Goal: Task Accomplishment & Management: Manage account settings

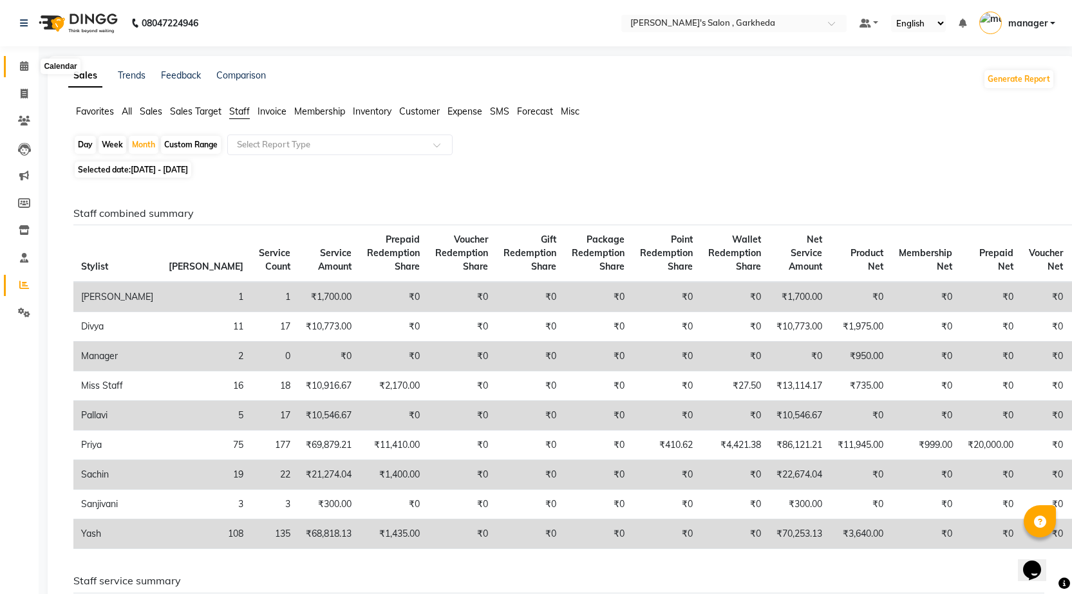
click at [21, 68] on icon at bounding box center [24, 66] width 8 height 10
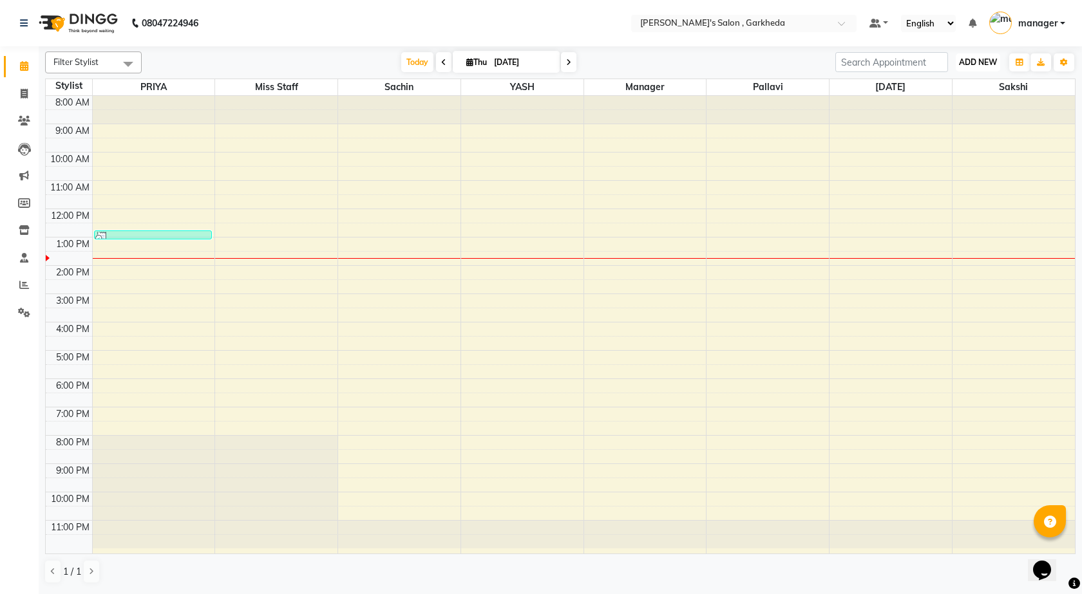
click at [987, 61] on span "ADD NEW" at bounding box center [978, 62] width 38 height 10
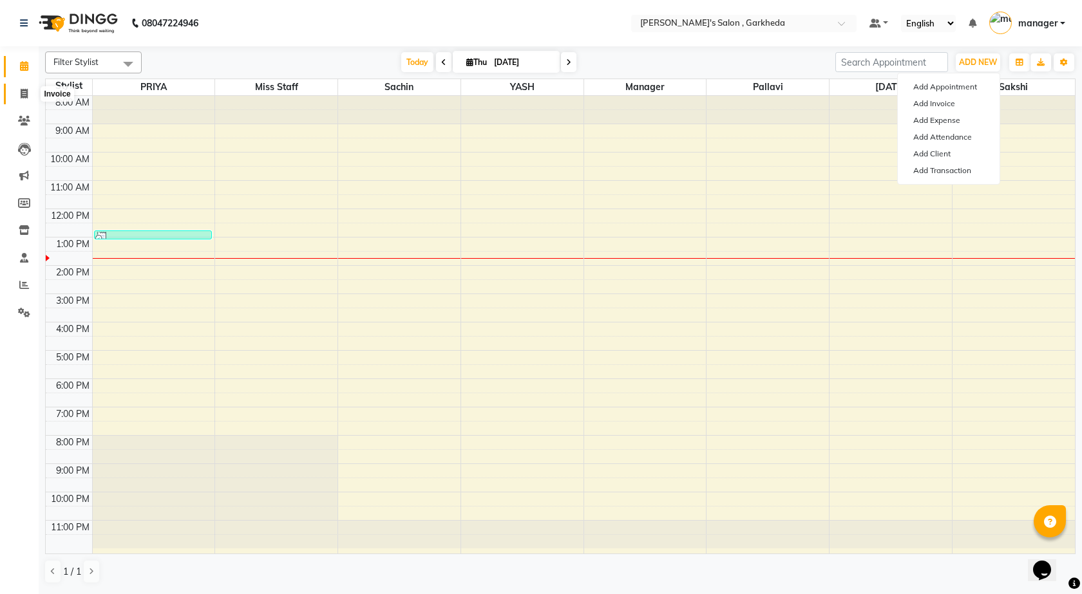
click at [15, 90] on span at bounding box center [24, 94] width 23 height 15
select select "7062"
select select "service"
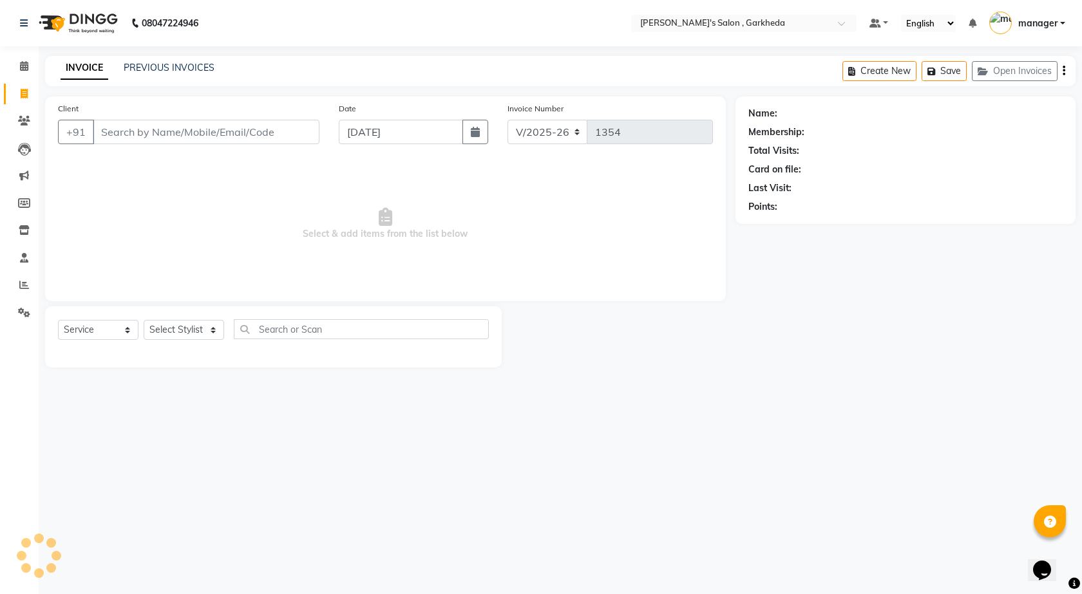
select select "72802"
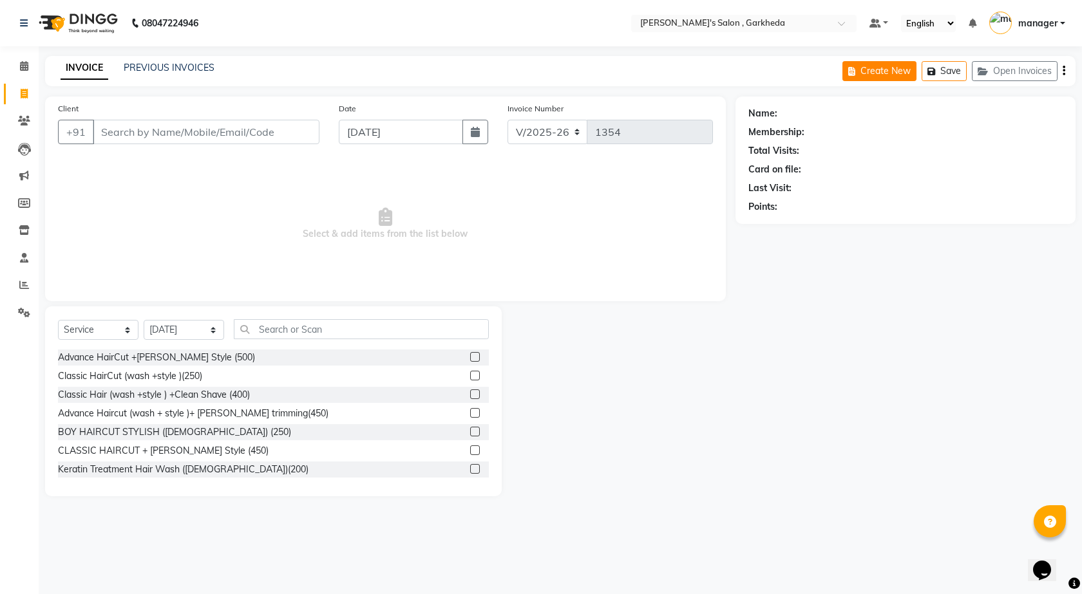
click at [894, 73] on button "Create New" at bounding box center [879, 71] width 74 height 20
select select "7062"
select select "service"
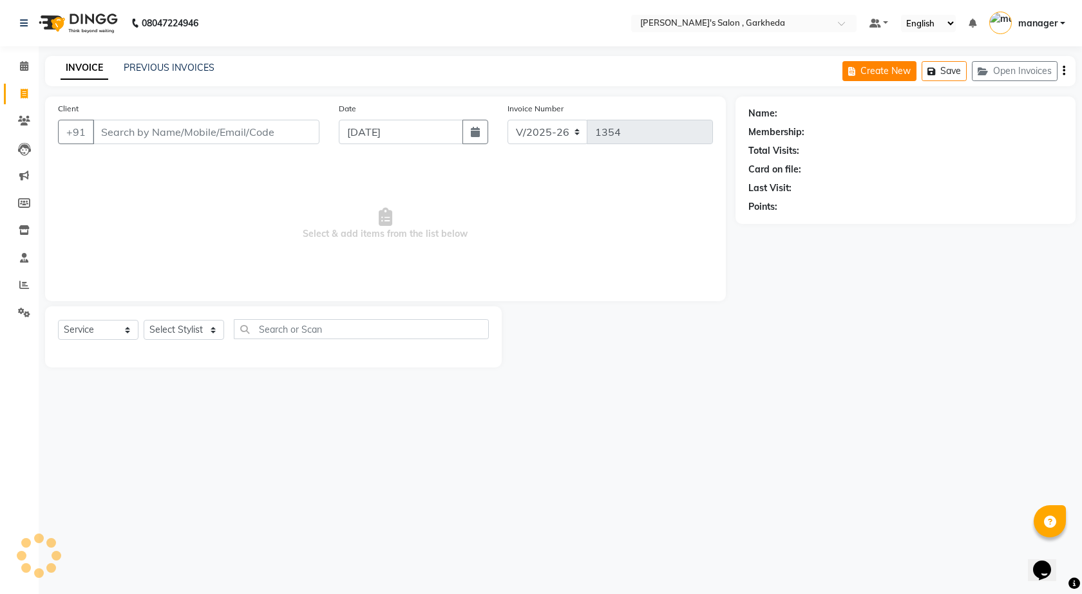
select select "72802"
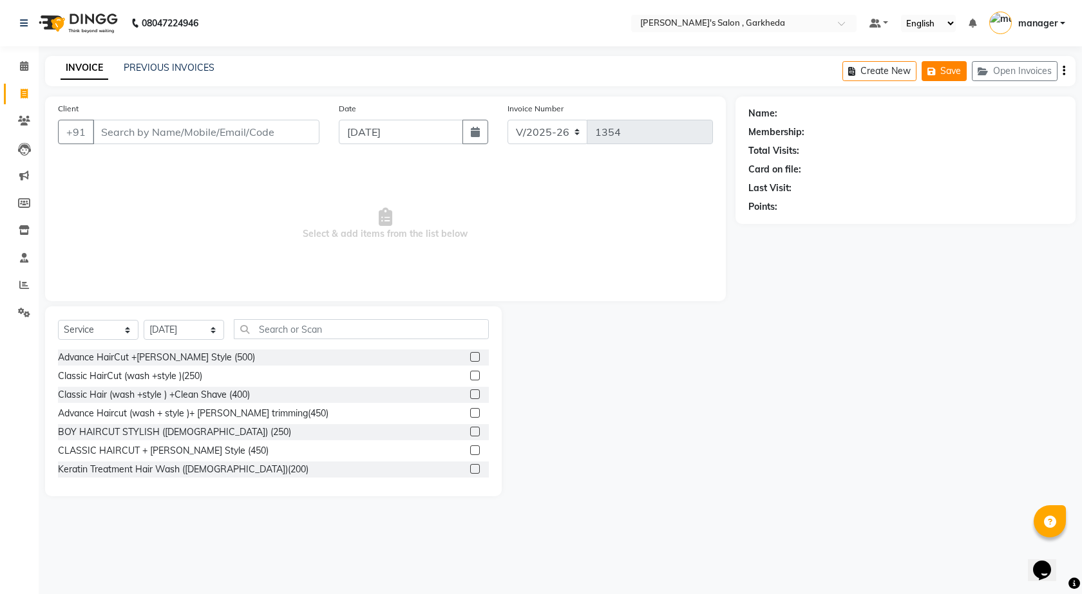
click at [943, 66] on button "Save" at bounding box center [943, 71] width 45 height 20
select select "7062"
select select "service"
select select "72802"
click at [942, 74] on button "Save" at bounding box center [943, 71] width 45 height 20
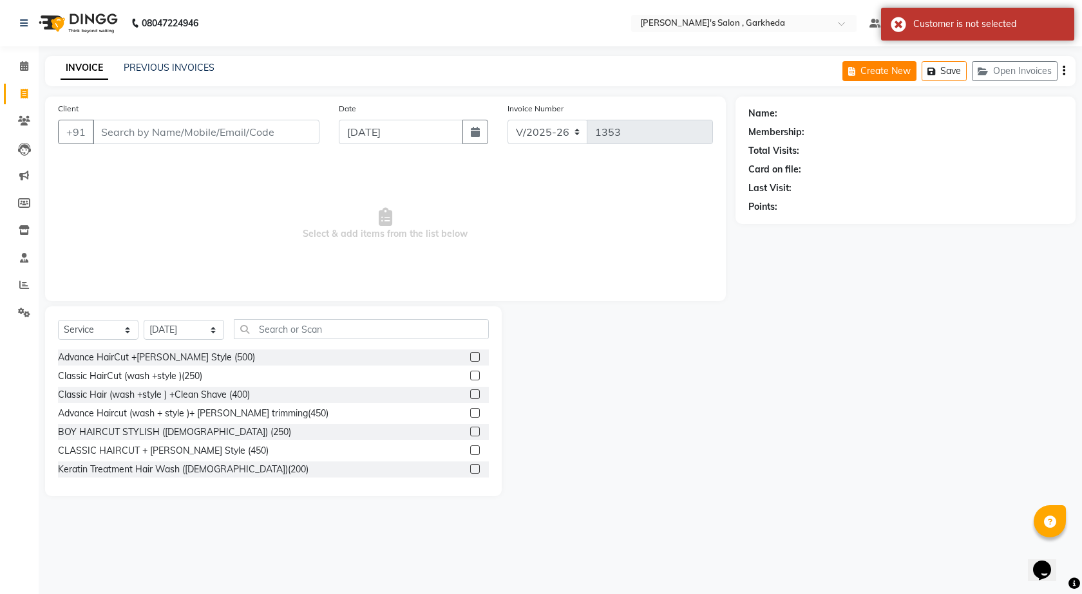
click at [898, 71] on button "Create New" at bounding box center [879, 71] width 74 height 20
select select "7062"
select select "service"
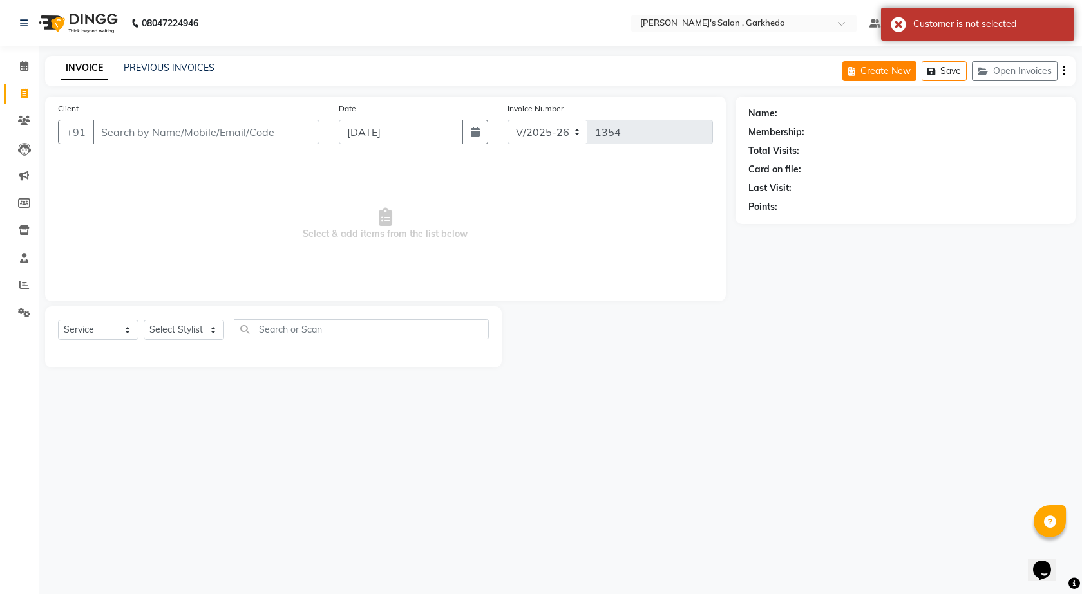
select select "72802"
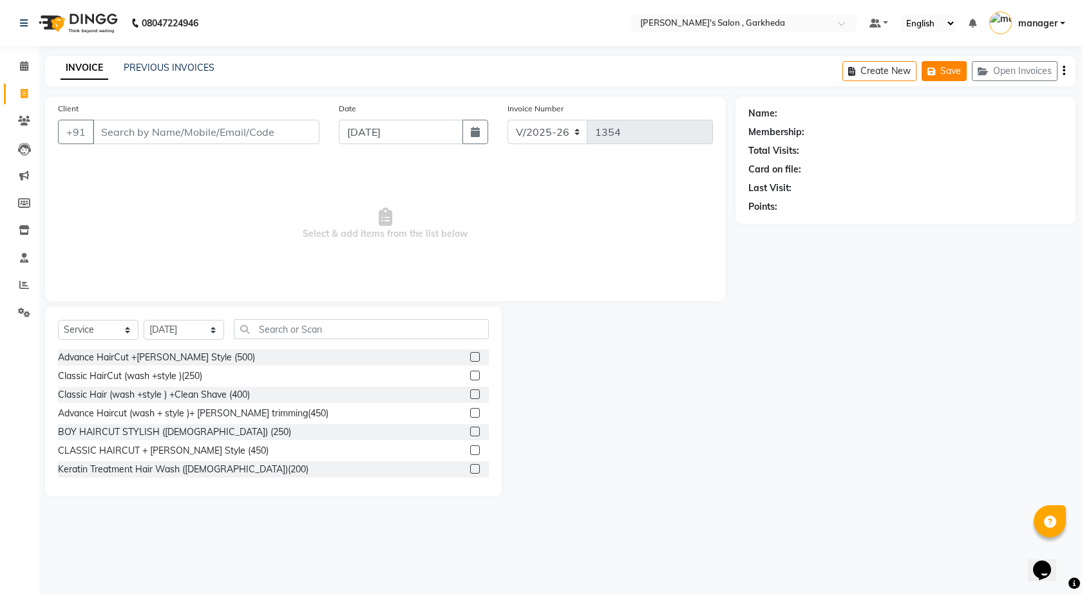
click at [940, 67] on button "Save" at bounding box center [943, 71] width 45 height 20
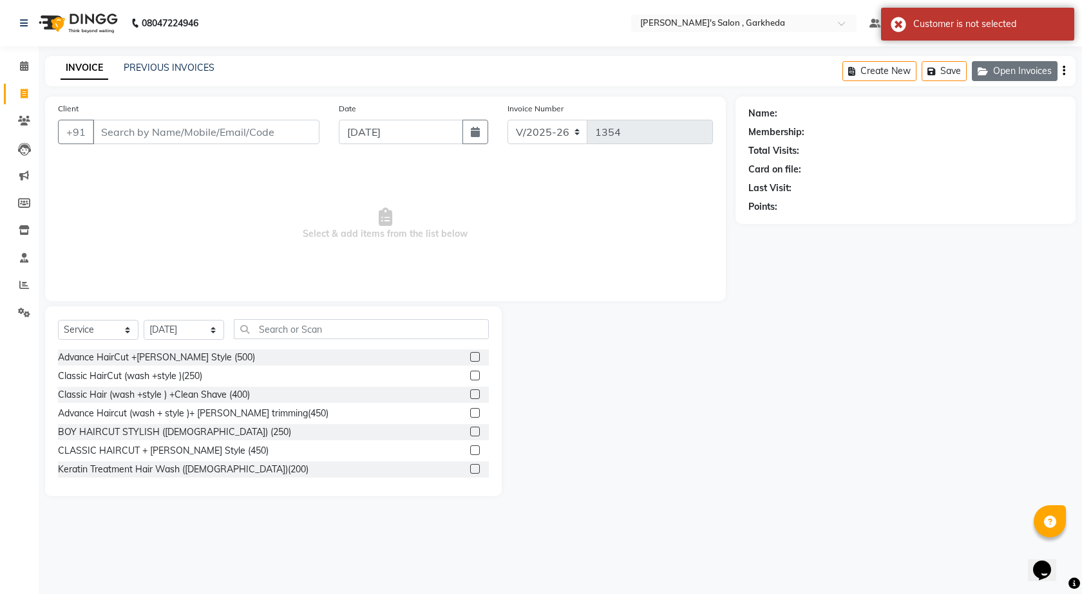
click at [1009, 72] on button "Open Invoices" at bounding box center [1015, 71] width 86 height 20
click at [1010, 76] on button "Open Invoices" at bounding box center [1015, 71] width 86 height 20
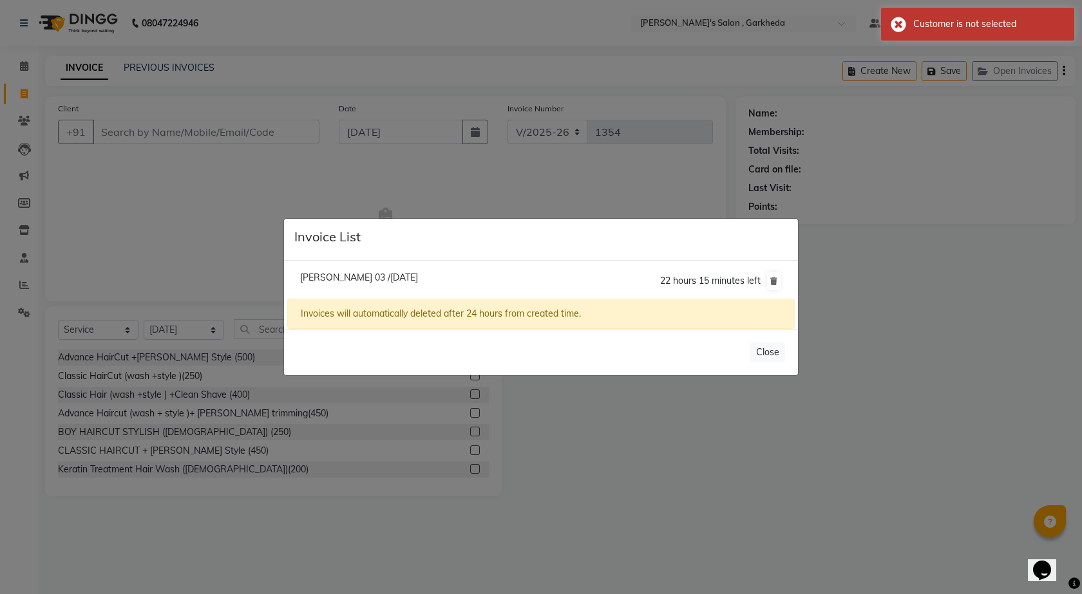
click at [411, 275] on span "Gauri Kulkarni 03 /04 September 2025" at bounding box center [359, 278] width 118 height 12
type input "7588400700"
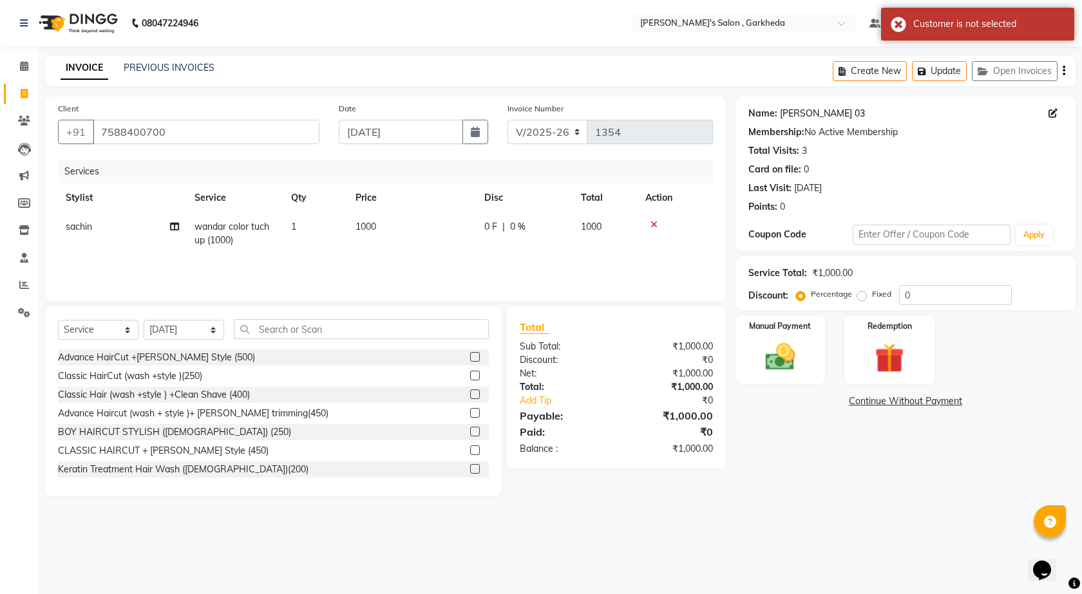
click at [803, 115] on link "Gauri Kulkarni 03" at bounding box center [822, 114] width 85 height 14
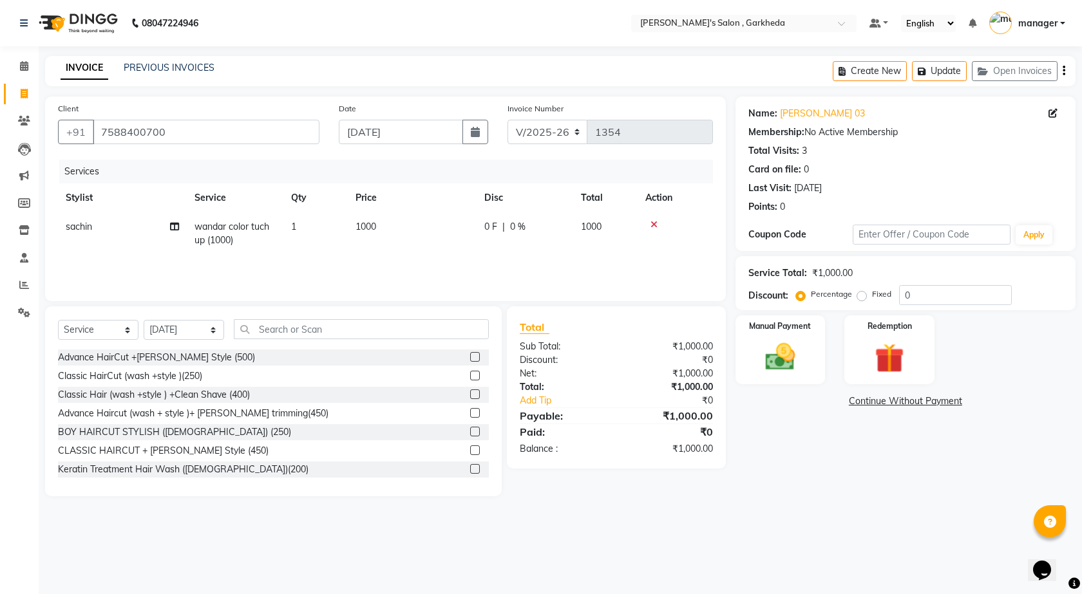
click at [364, 227] on span "1000" at bounding box center [365, 227] width 21 height 12
select select "63379"
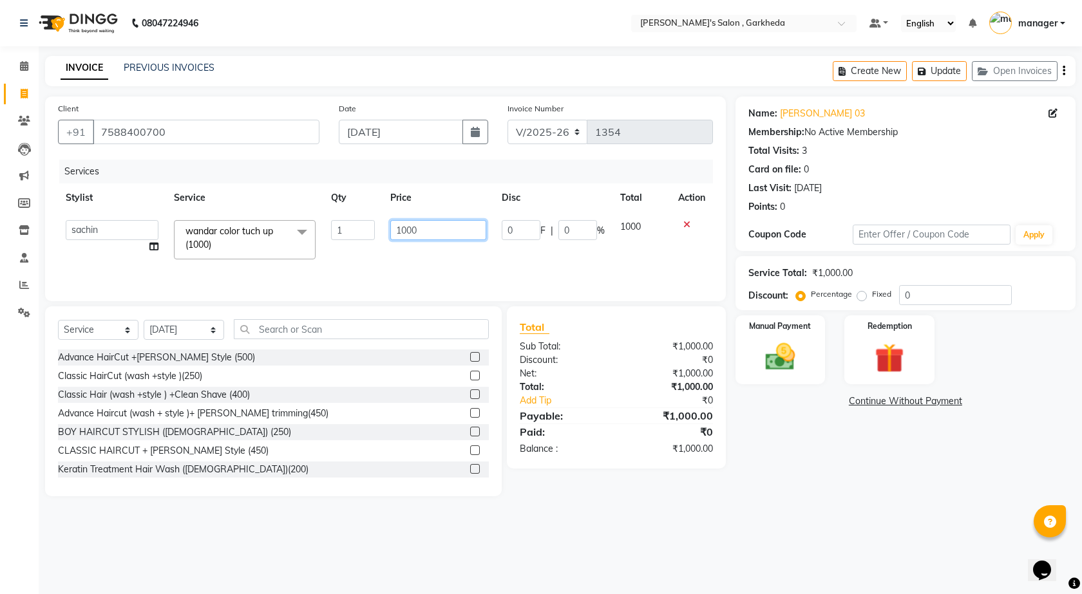
click at [406, 229] on input "1000" at bounding box center [437, 230] width 95 height 20
type input "1100"
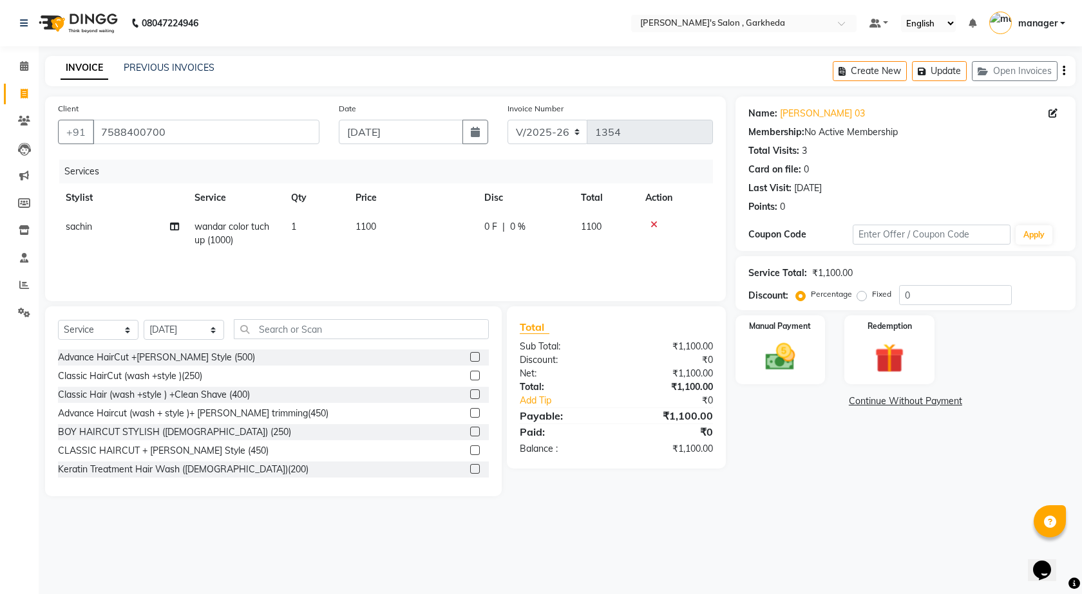
click at [892, 453] on div "Name: Gauri Kulkarni 03 Membership: No Active Membership Total Visits: 3 Card o…" at bounding box center [910, 297] width 350 height 400
click at [936, 68] on button "Update" at bounding box center [939, 71] width 55 height 20
click at [912, 61] on button "Update" at bounding box center [939, 71] width 55 height 20
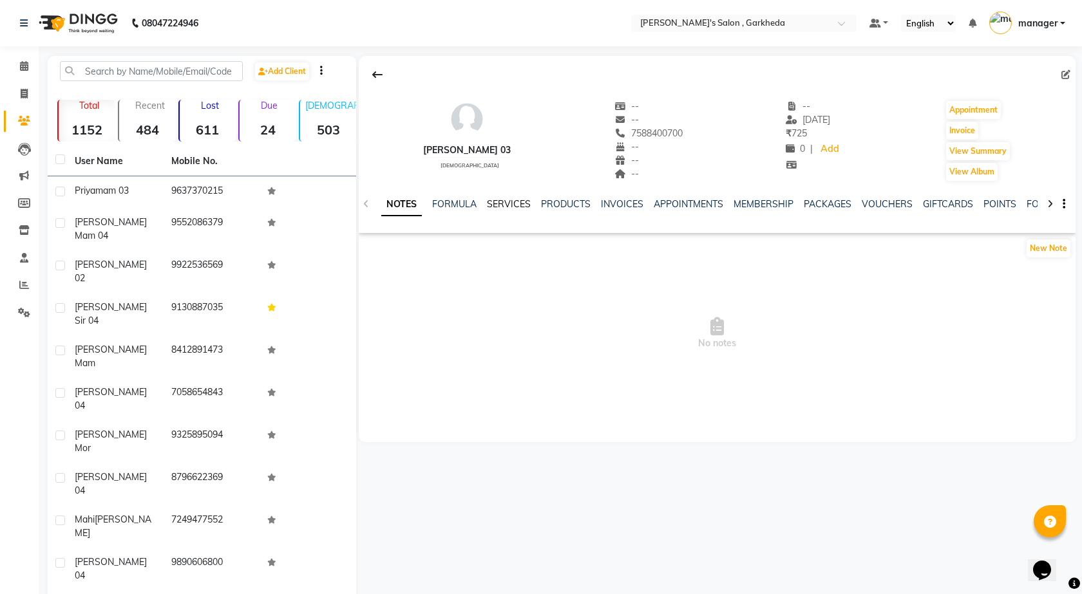
click at [518, 201] on link "SERVICES" at bounding box center [509, 204] width 44 height 12
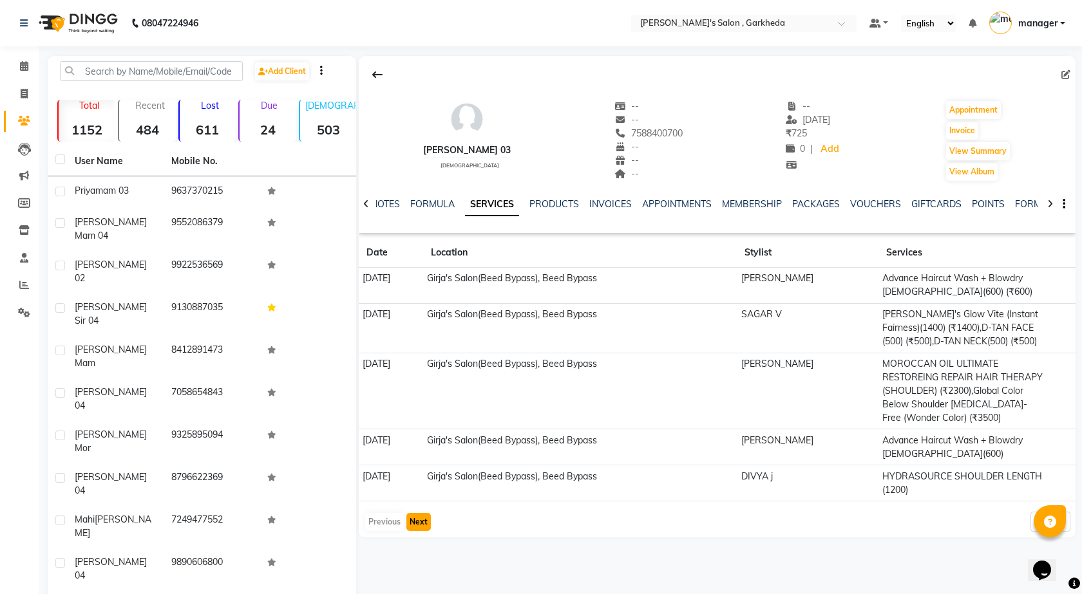
click at [419, 521] on button "Next" at bounding box center [418, 522] width 24 height 18
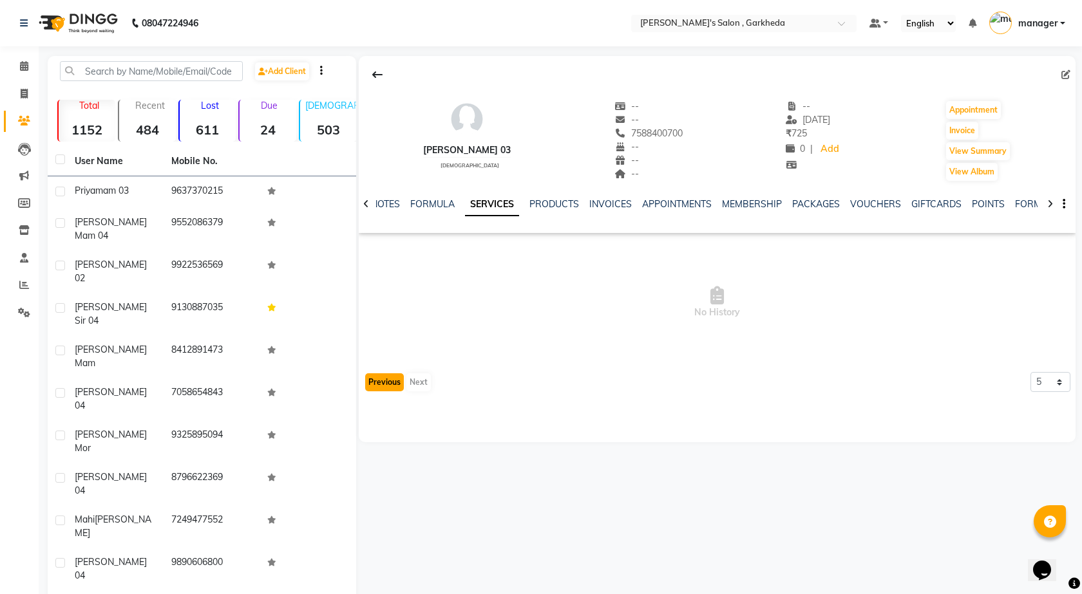
click at [387, 386] on button "Previous" at bounding box center [384, 382] width 39 height 18
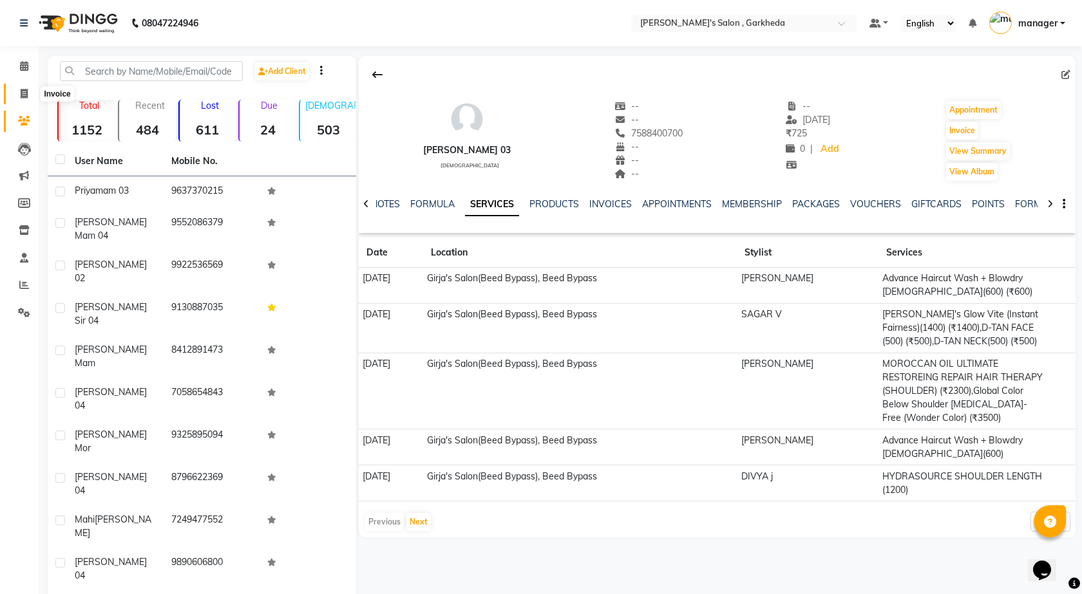
click at [23, 89] on icon at bounding box center [24, 94] width 7 height 10
select select "7062"
select select "service"
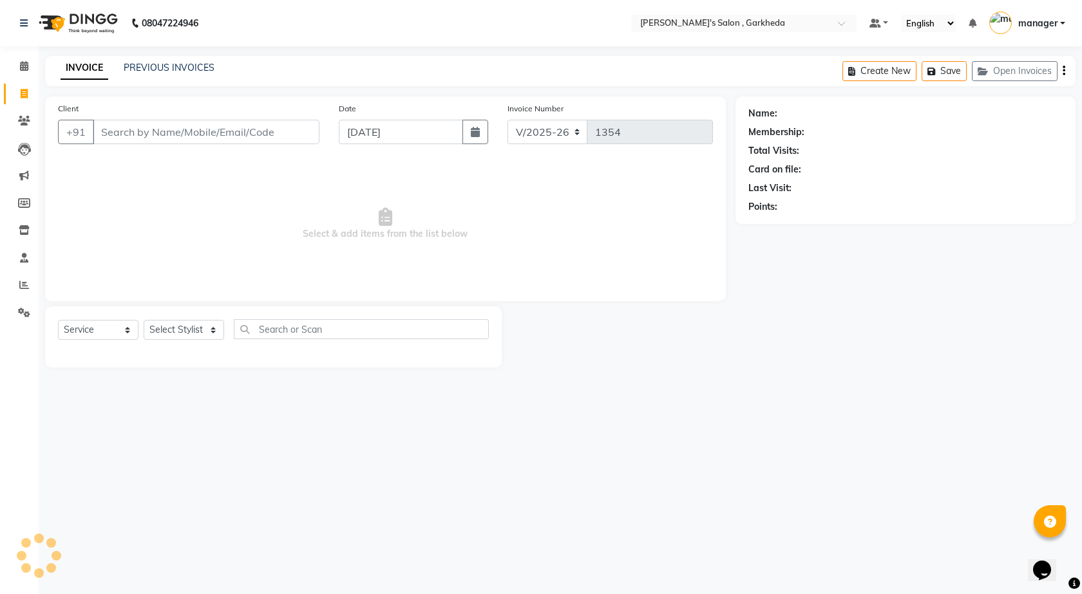
select select "72802"
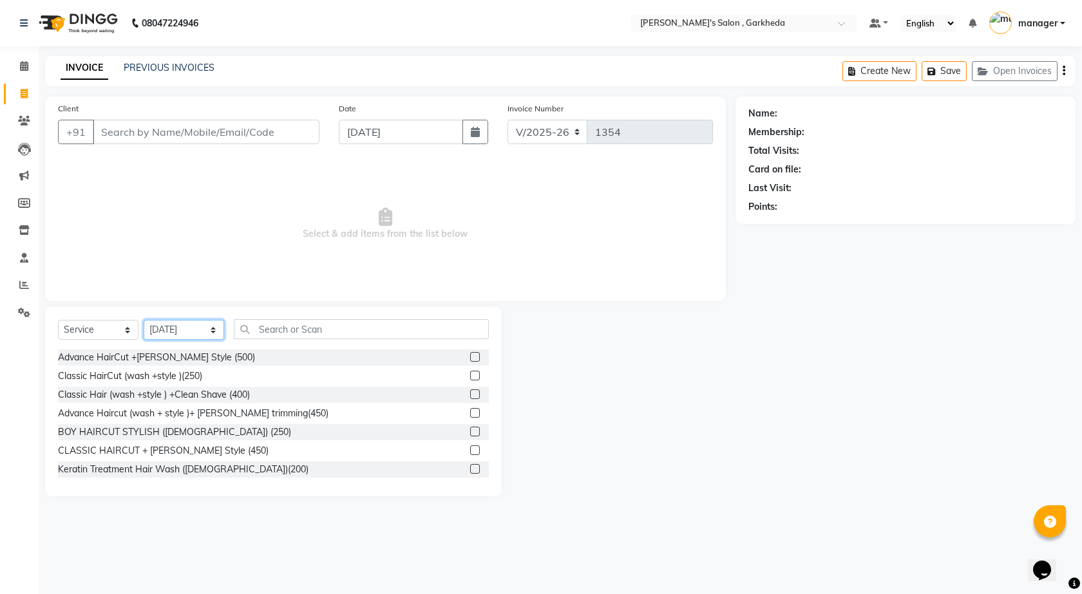
click at [184, 330] on select "Select Stylist [DATE] manager miss staff [PERSON_NAME]" at bounding box center [184, 330] width 80 height 20
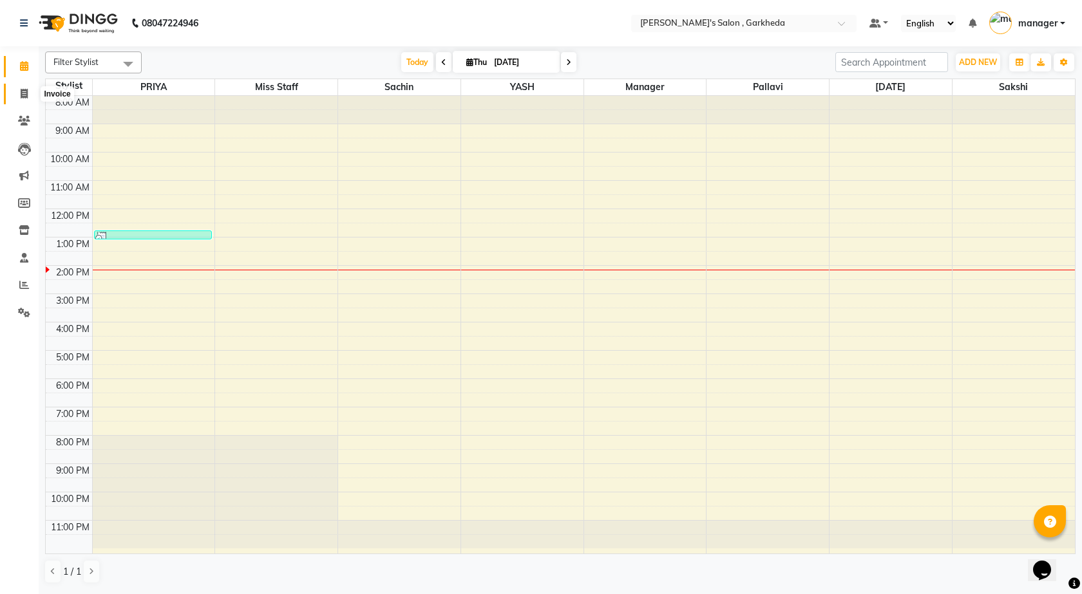
click at [18, 91] on span at bounding box center [24, 94] width 23 height 15
select select "7062"
select select "service"
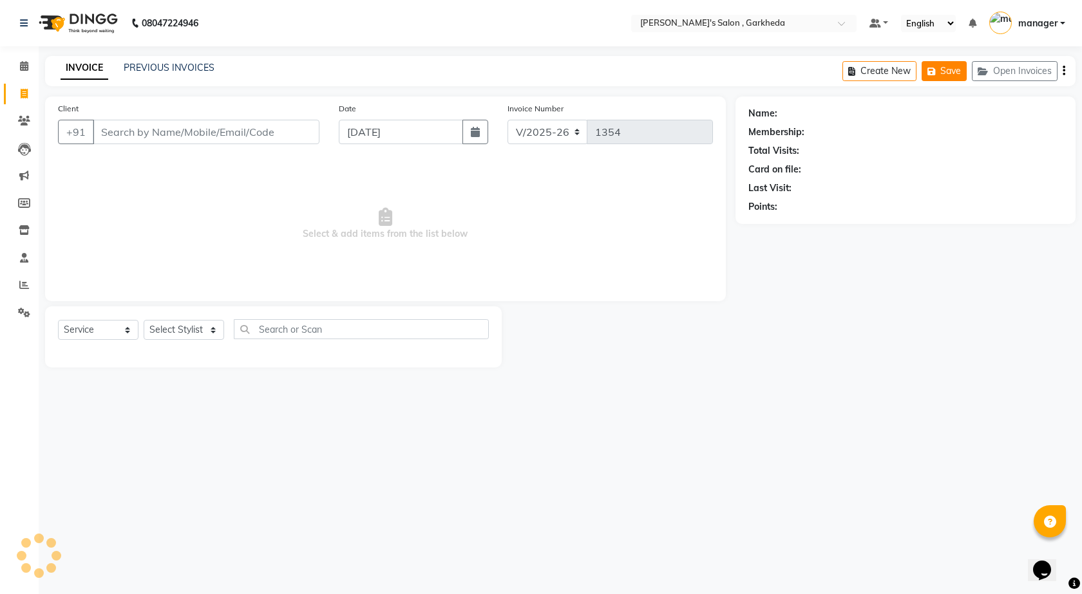
select select "72802"
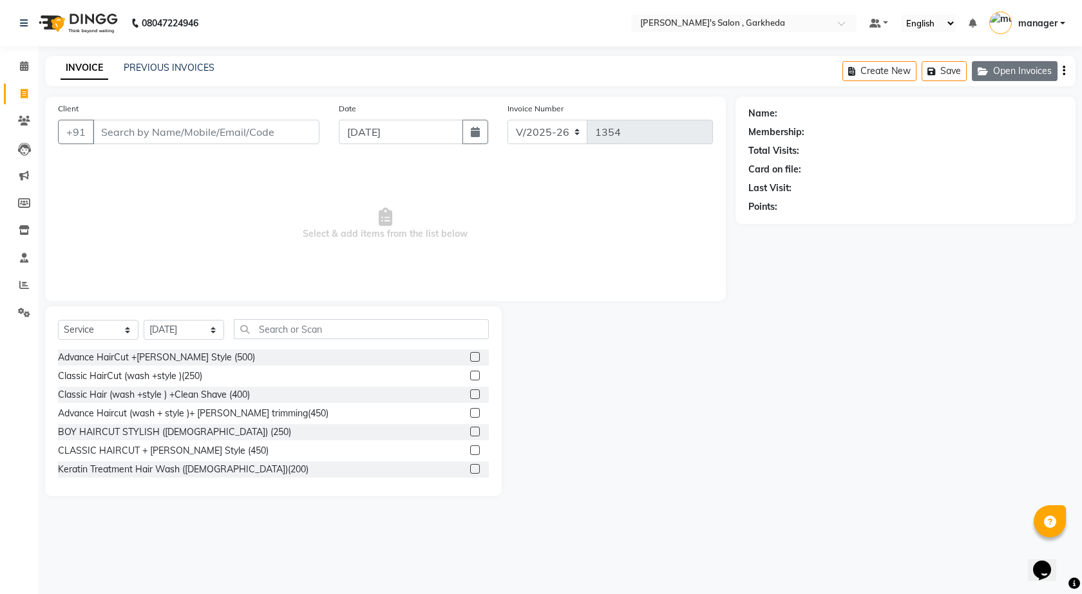
click at [996, 63] on button "Open Invoices" at bounding box center [1015, 71] width 86 height 20
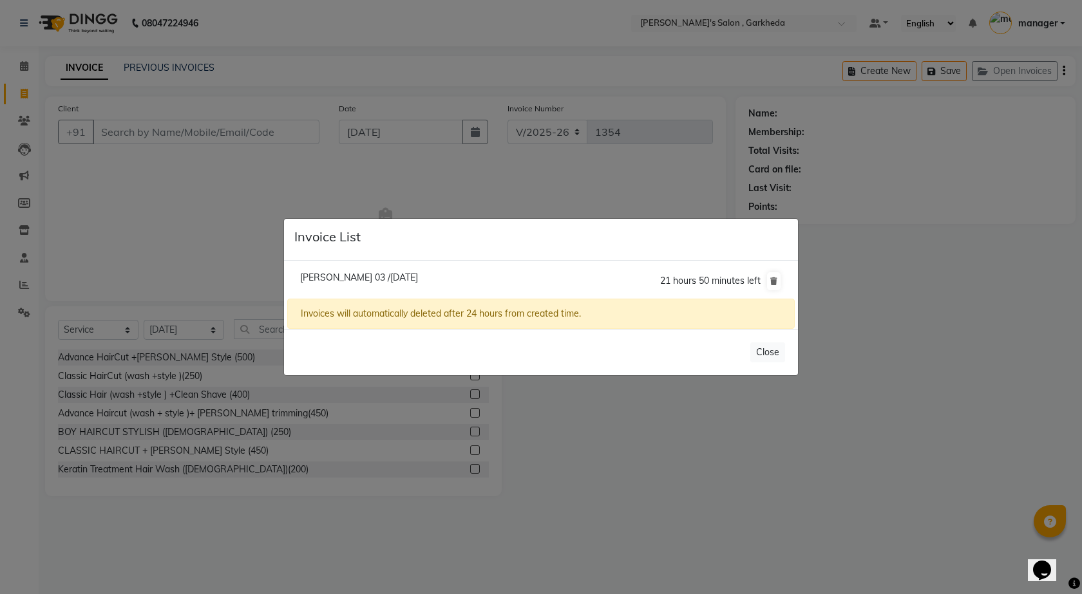
click at [494, 277] on li "Gauri Kulkarni 03 /04 September 2025 21 hours 50 minutes left" at bounding box center [540, 281] width 507 height 36
click at [418, 276] on span "Gauri Kulkarni 03 /04 September 2025" at bounding box center [359, 278] width 118 height 12
type input "7588400700"
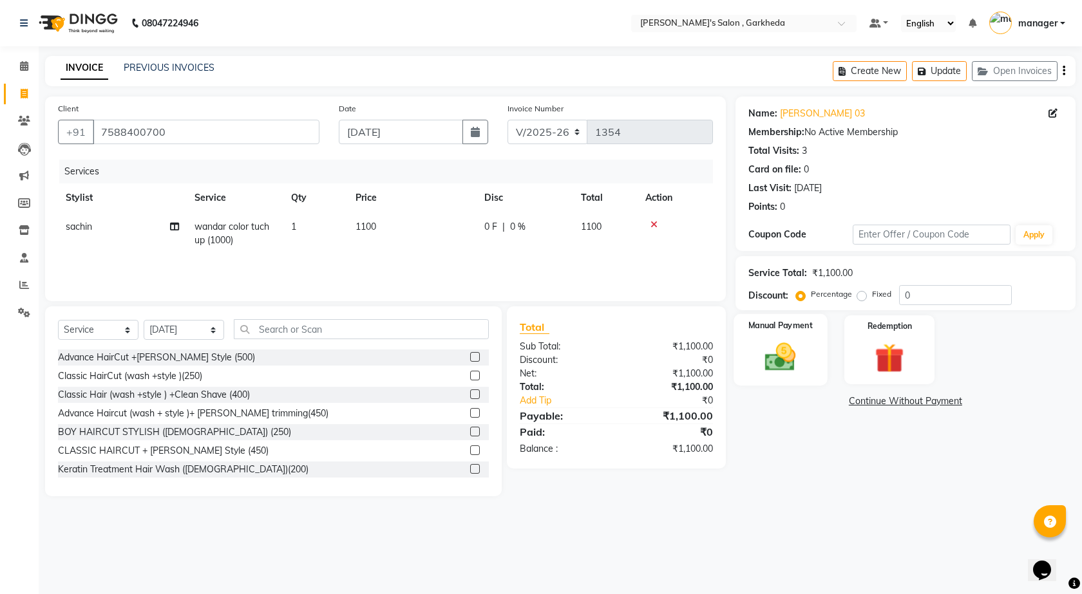
click at [763, 339] on div "Manual Payment" at bounding box center [779, 349] width 93 height 71
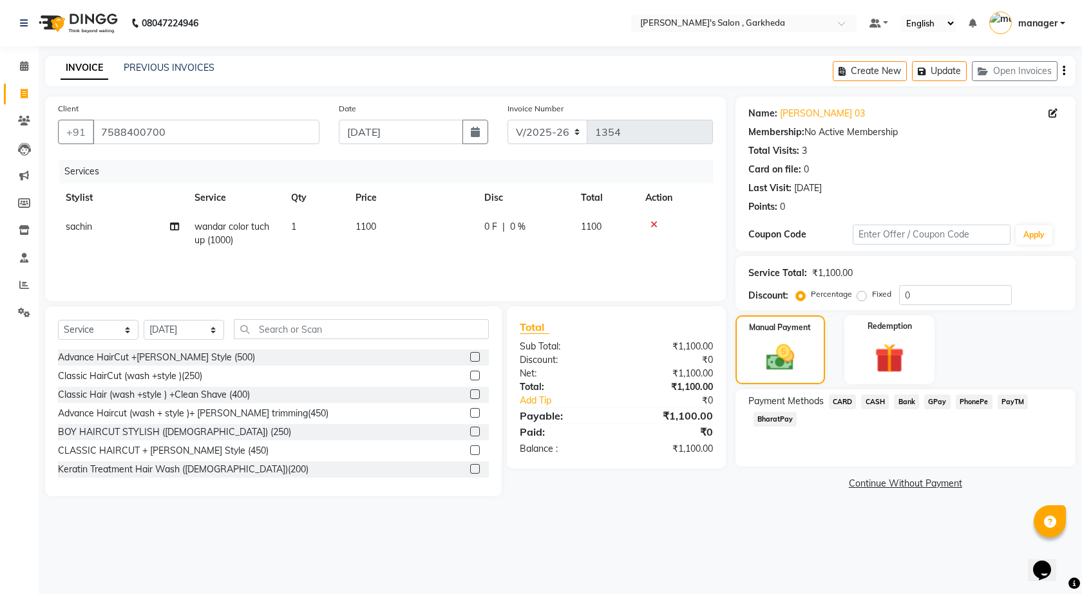
click at [970, 400] on span "PhonePe" at bounding box center [973, 402] width 37 height 15
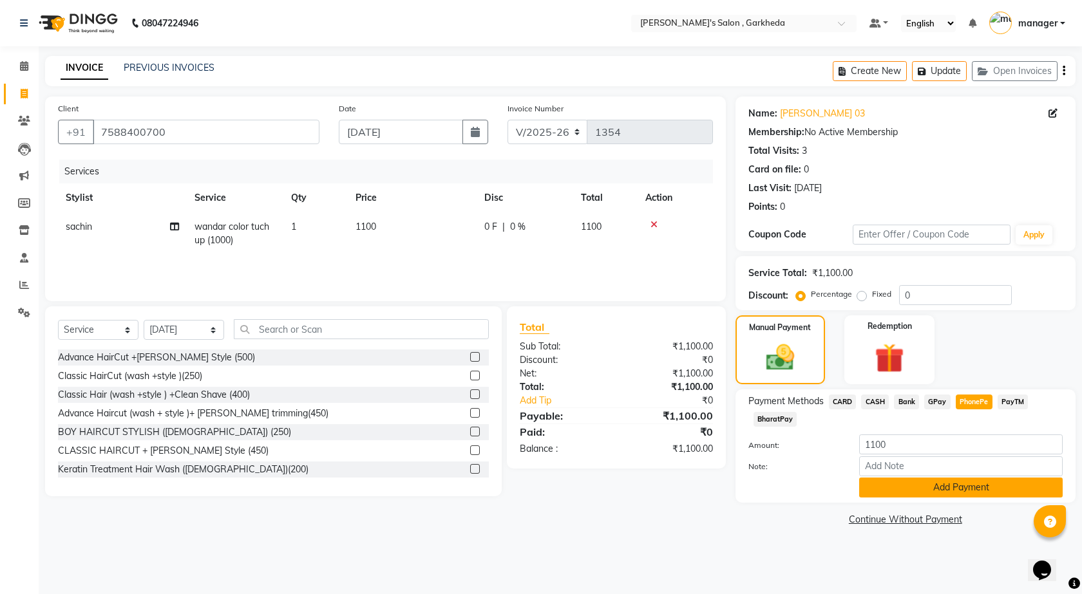
click at [912, 484] on button "Add Payment" at bounding box center [960, 488] width 203 height 20
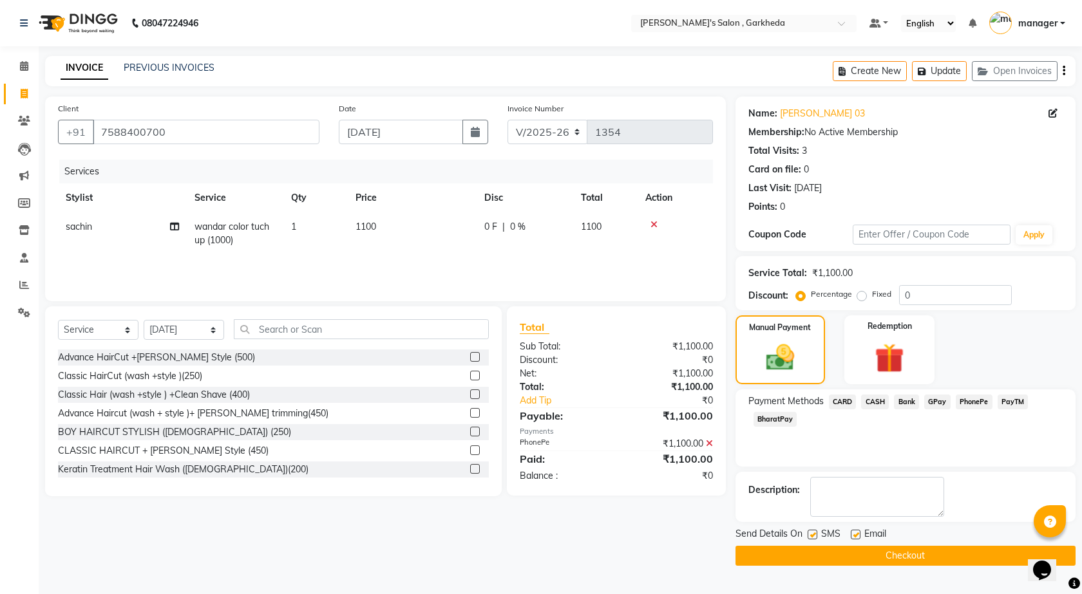
click at [930, 551] on button "Checkout" at bounding box center [905, 556] width 340 height 20
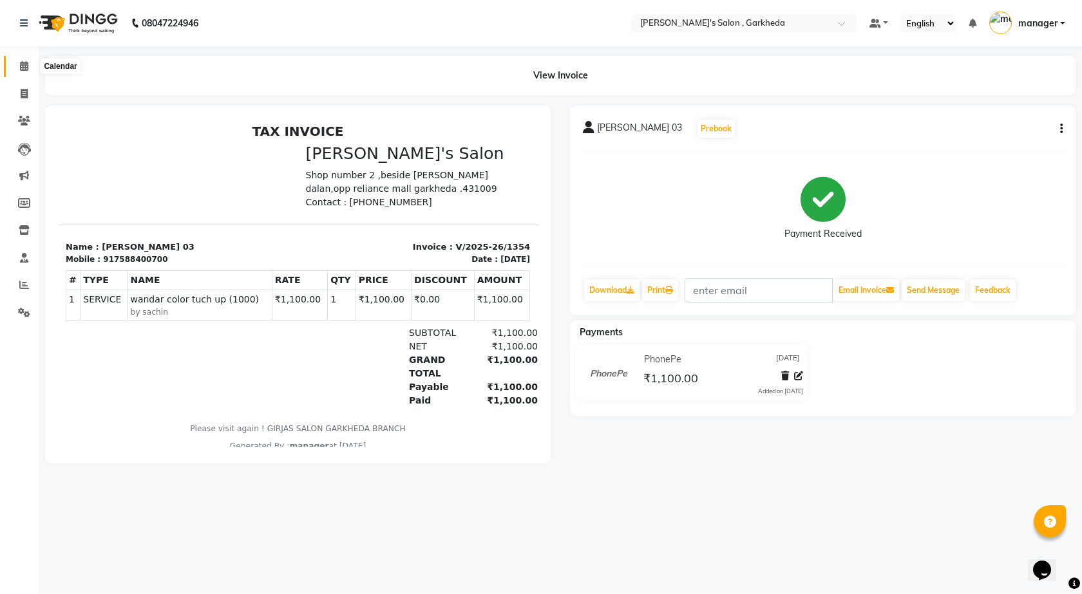
click at [24, 61] on span at bounding box center [24, 66] width 23 height 15
